Goal: Obtain resource: Download file/media

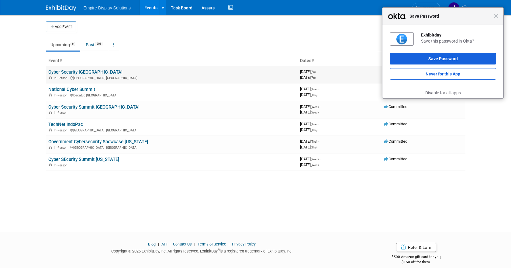
click at [85, 72] on link "Cyber Security [GEOGRAPHIC_DATA]" at bounding box center [85, 71] width 74 height 5
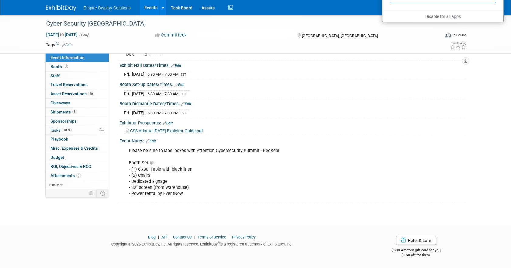
scroll to position [75, 0]
click at [67, 176] on span "Attachments 5" at bounding box center [65, 175] width 30 height 5
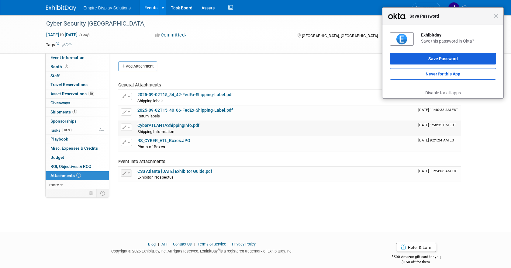
click at [172, 127] on link "CyberATLANTAShippingInfo.pdf" at bounding box center [168, 125] width 62 height 5
click at [182, 109] on link "2025-09-02T15_40_06-FedEx-Shipping-Label.pdf" at bounding box center [184, 110] width 95 height 5
click at [187, 98] on div "Shipping labels Shipping labels X" at bounding box center [275, 100] width 276 height 6
click at [187, 94] on link "2025-09-02T15_34_42-FedEx-Shipping-Label.pdf" at bounding box center [184, 94] width 95 height 5
click at [64, 111] on span "Shipments 3" at bounding box center [63, 111] width 26 height 5
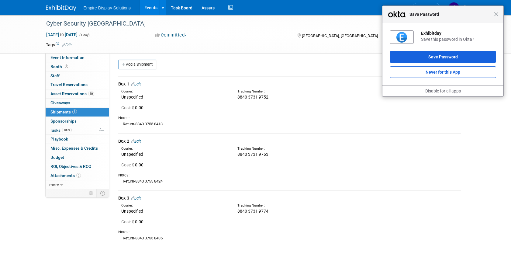
scroll to position [1, 0]
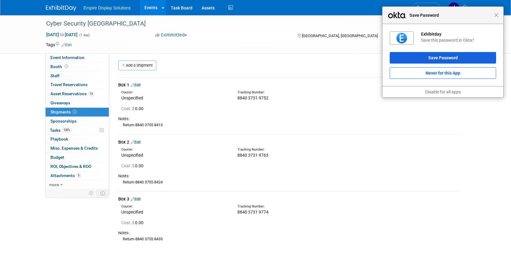
click at [73, 221] on div "Event Information Event Info Booth Booth 0 Staff 0 Staff 0 Travel Reservations …" at bounding box center [255, 131] width 428 height 234
drag, startPoint x: 73, startPoint y: 221, endPoint x: 80, endPoint y: 36, distance: 184.8
click at [79, 40] on div "Cyber Security Atlanta Sep 19, 2025 to Sep 19, 2025 (1 day) Sep 19, 2025 to Sep…" at bounding box center [255, 137] width 511 height 246
